Goal: Obtain resource: Download file/media

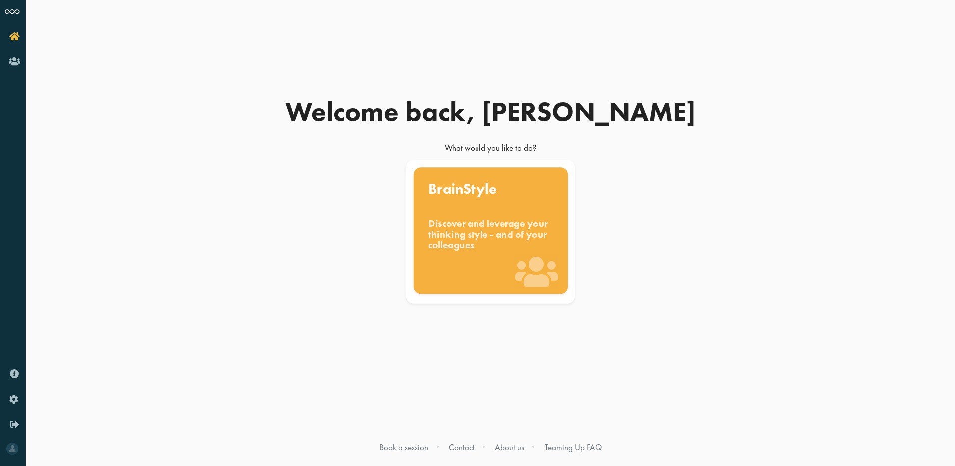
click at [483, 224] on div "Discover and leverage your thinking style - and of your colleagues" at bounding box center [490, 234] width 125 height 33
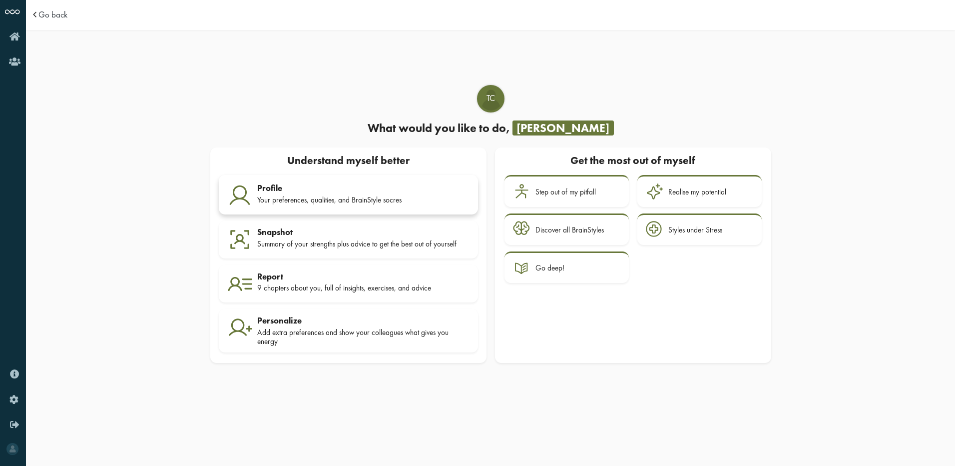
click at [304, 195] on div "Your preferences, qualities, and BrainStyle socres" at bounding box center [363, 199] width 212 height 9
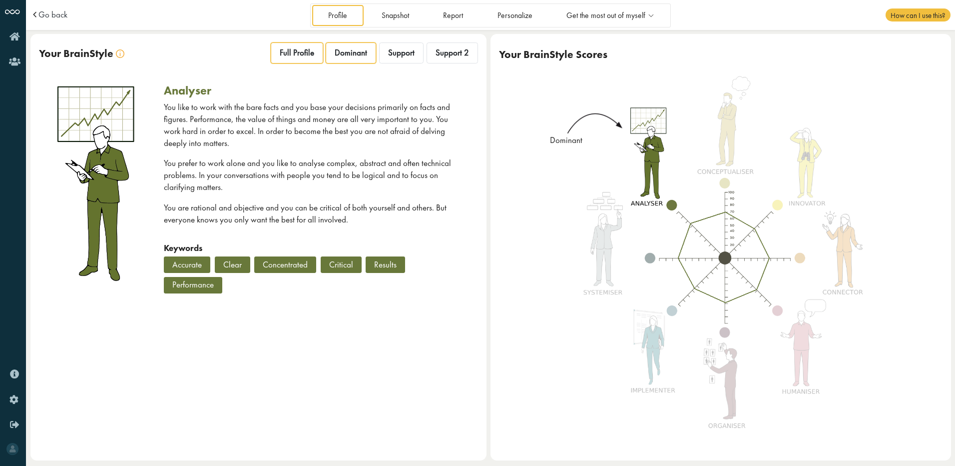
click at [291, 56] on span "Full Profile" at bounding box center [297, 52] width 34 height 10
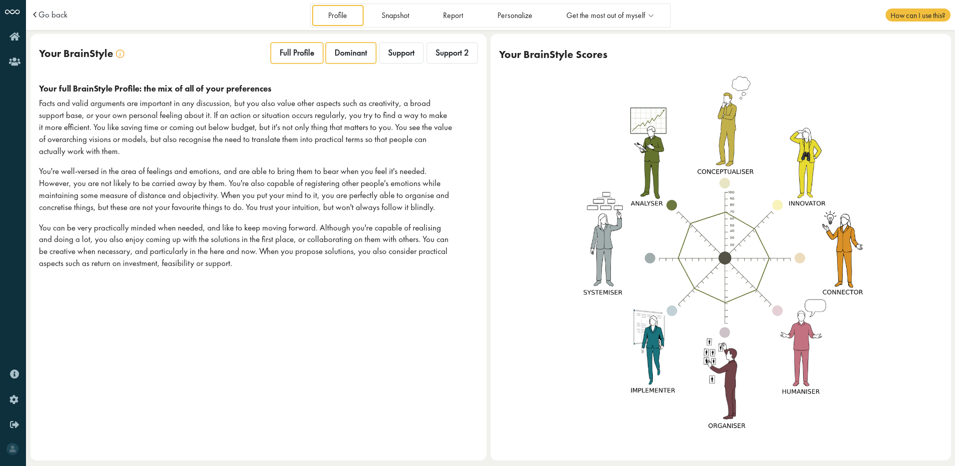
click at [343, 54] on span "Dominant" at bounding box center [351, 52] width 32 height 10
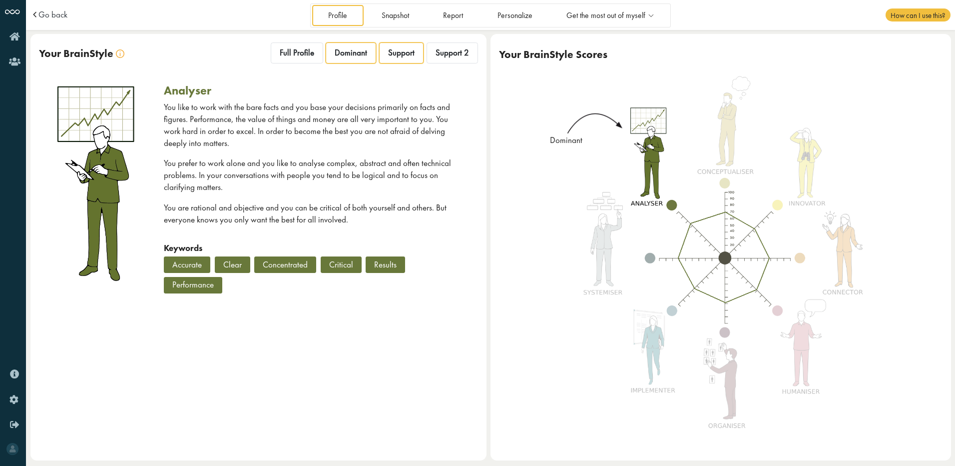
click at [398, 53] on span "Support" at bounding box center [401, 52] width 26 height 10
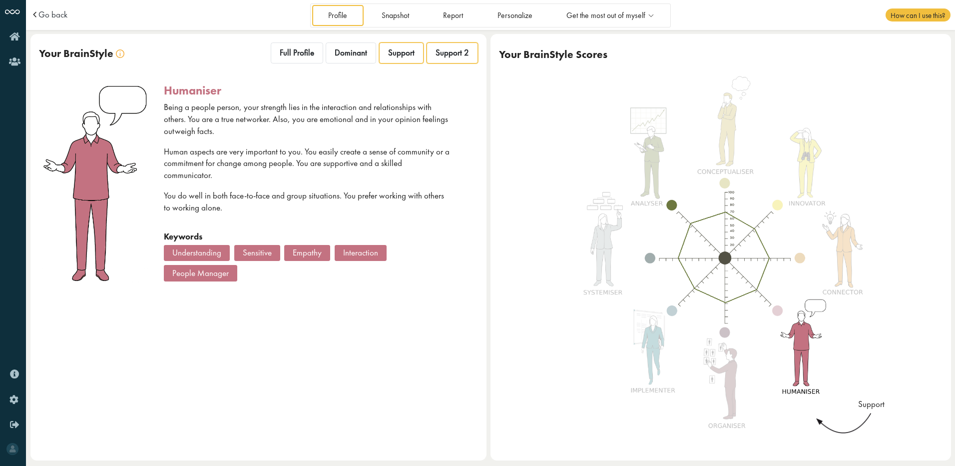
click at [464, 58] on div "Support 2" at bounding box center [452, 52] width 51 height 21
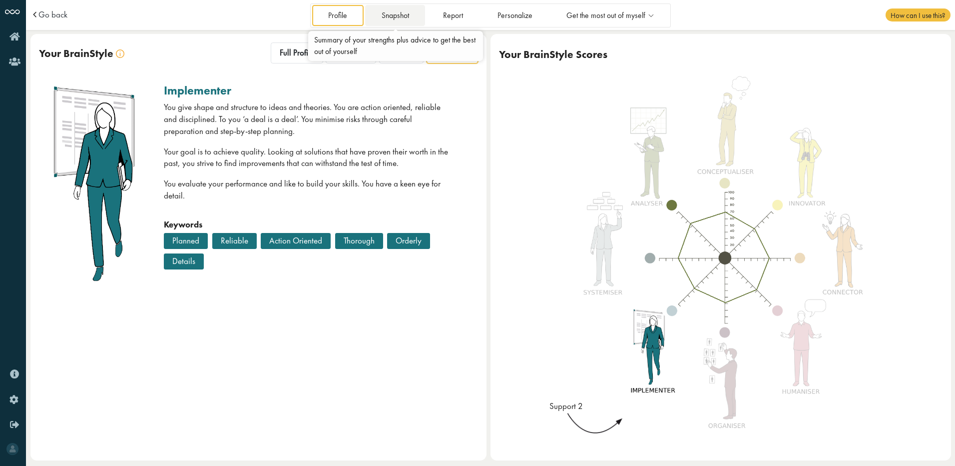
click at [380, 15] on link "Snapshot" at bounding box center [395, 15] width 60 height 20
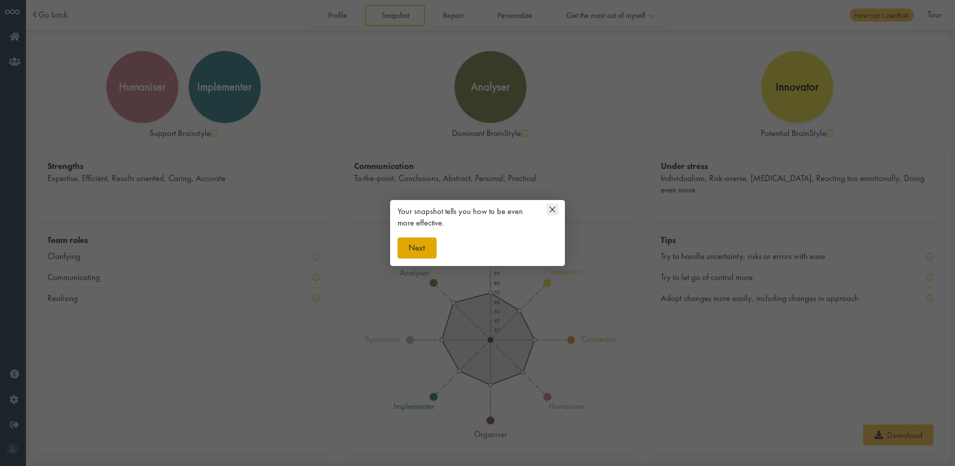
click at [419, 245] on button "Next" at bounding box center [417, 247] width 39 height 21
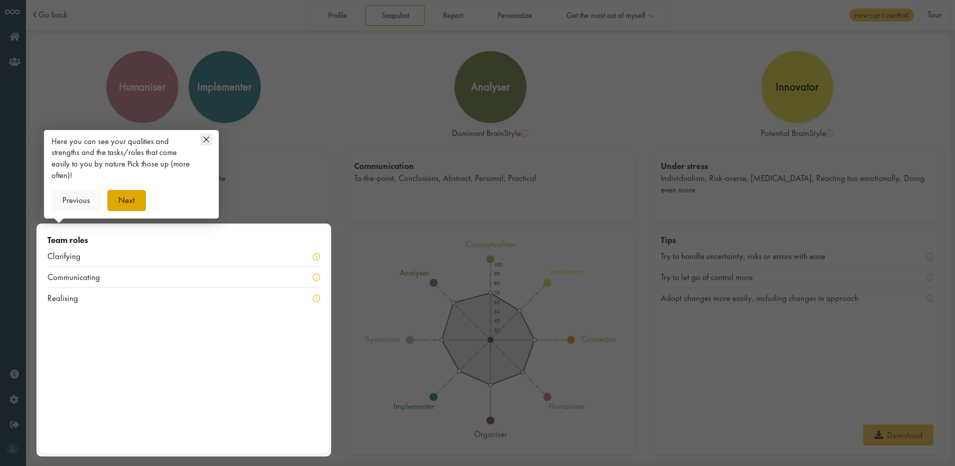
click at [121, 199] on button "Next" at bounding box center [126, 200] width 39 height 21
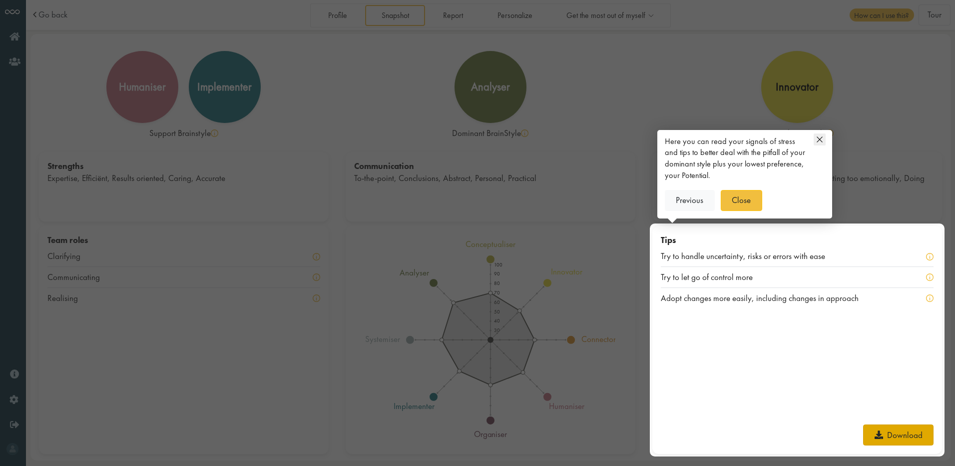
click at [896, 438] on link "Download" at bounding box center [898, 434] width 70 height 21
click at [265, 237] on div at bounding box center [477, 233] width 955 height 466
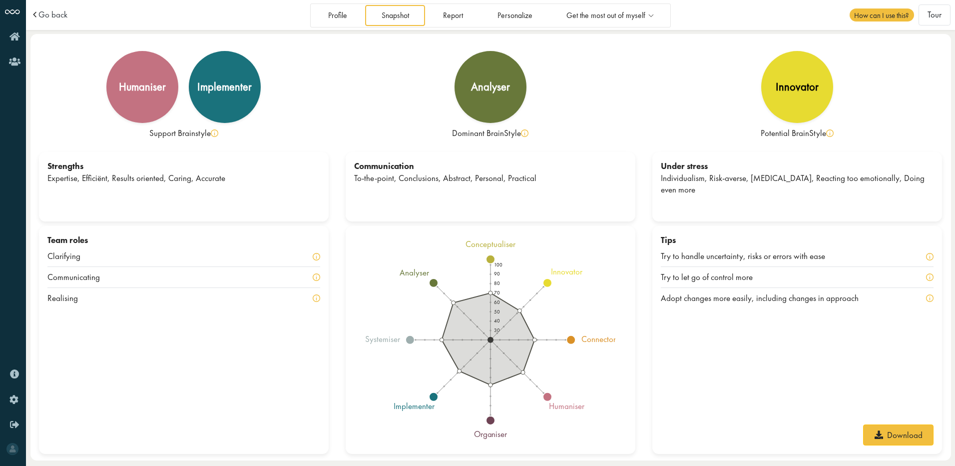
click at [84, 238] on div "Team roles" at bounding box center [183, 240] width 273 height 12
click at [98, 182] on div "Expertise, Efficiënt, Results oriented, Caring, Accurate" at bounding box center [183, 178] width 273 height 12
click at [455, 17] on link "Report" at bounding box center [453, 15] width 52 height 20
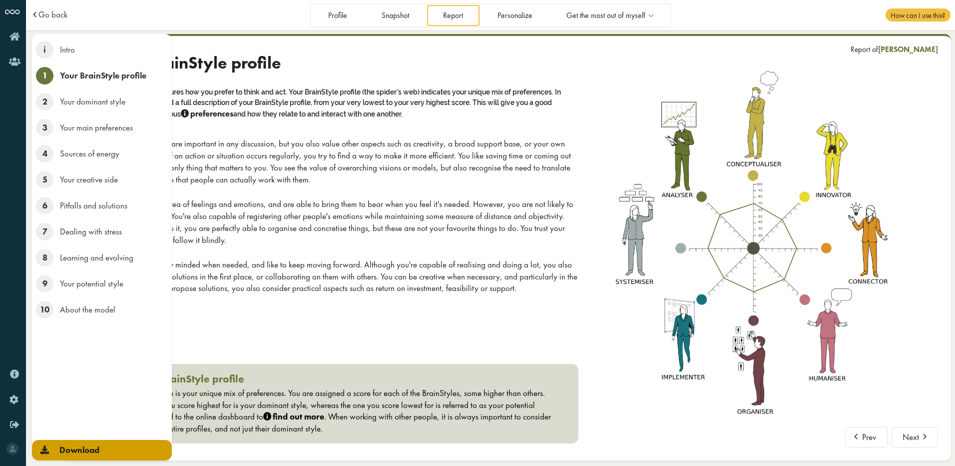
click at [103, 449] on link "Download" at bounding box center [102, 450] width 140 height 20
